Goal: Task Accomplishment & Management: Use online tool/utility

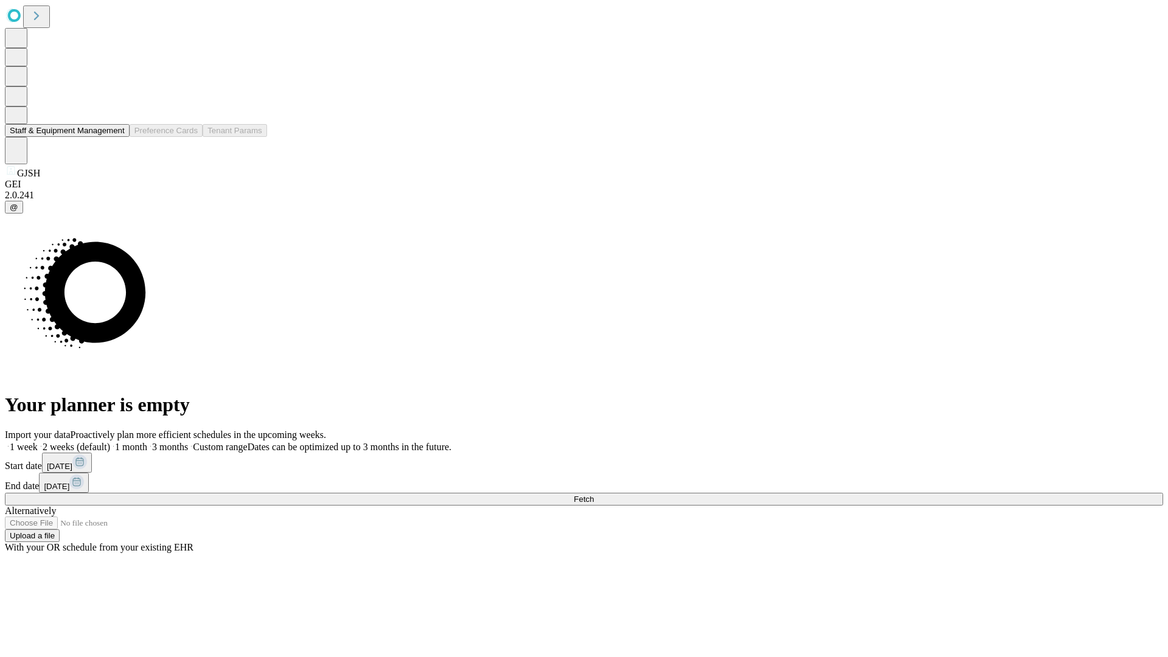
click at [116, 137] on button "Staff & Equipment Management" at bounding box center [67, 130] width 125 height 13
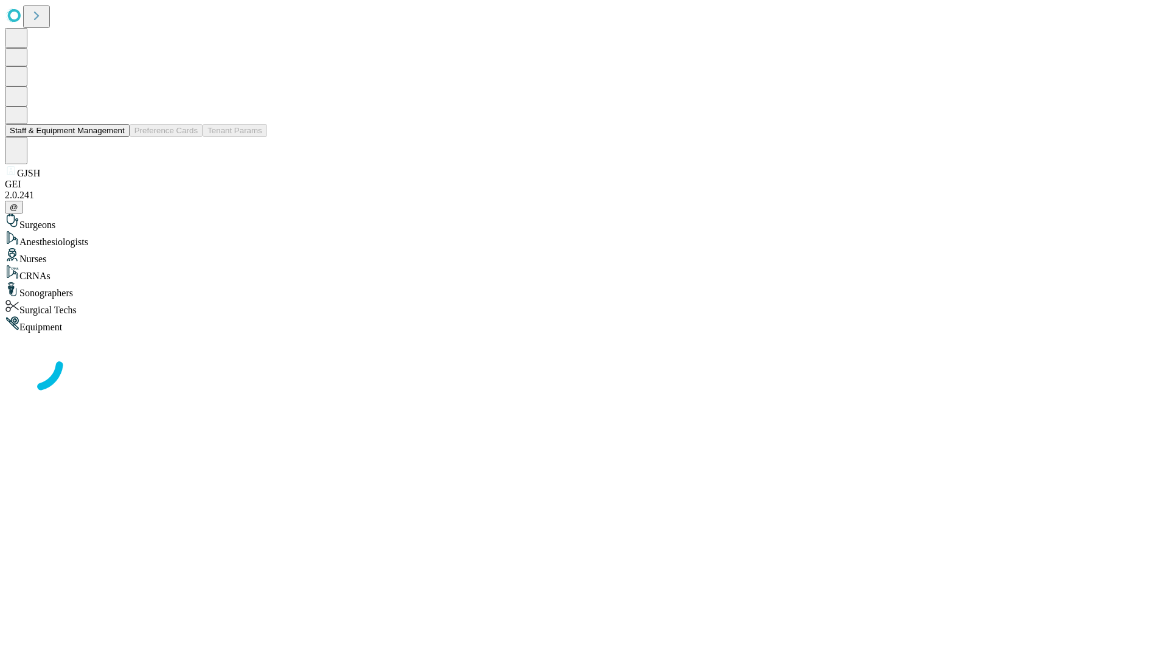
click at [116, 137] on button "Staff & Equipment Management" at bounding box center [67, 130] width 125 height 13
